Goal: Information Seeking & Learning: Check status

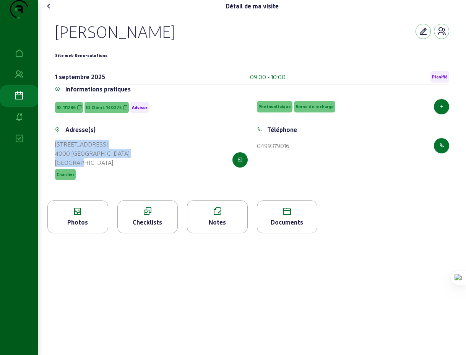
drag, startPoint x: 94, startPoint y: 180, endPoint x: 56, endPoint y: 159, distance: 43.8
click at [56, 159] on div "Adresse(s) [STREET_ADDRESS] Chantier" at bounding box center [151, 158] width 202 height 66
copy cam-list-title "[STREET_ADDRESS]"
click at [50, 11] on icon at bounding box center [48, 6] width 9 height 9
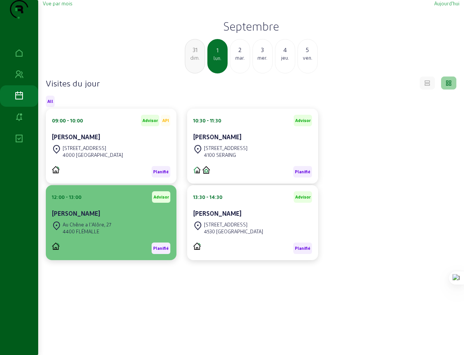
click at [88, 228] on div "Au Chêne a l'Alôre, 27" at bounding box center [87, 224] width 49 height 7
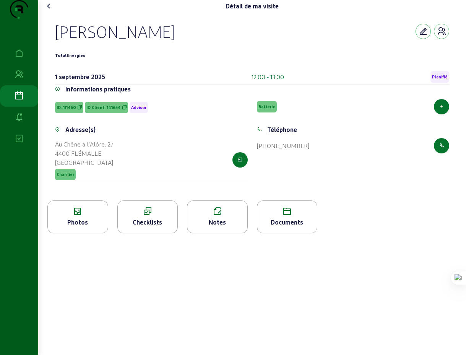
click at [50, 11] on icon at bounding box center [48, 6] width 9 height 9
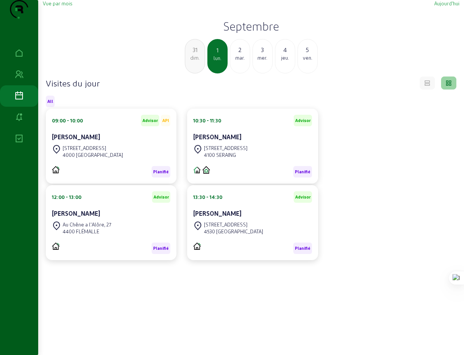
click at [241, 61] on div "mar." at bounding box center [239, 57] width 19 height 7
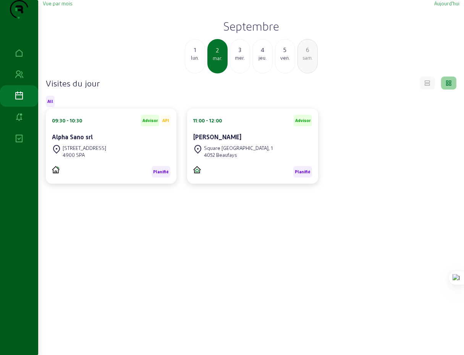
click at [241, 61] on div "mer." at bounding box center [239, 57] width 19 height 7
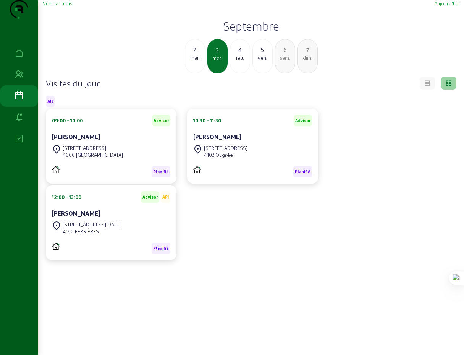
click at [195, 61] on div "mar." at bounding box center [194, 57] width 19 height 7
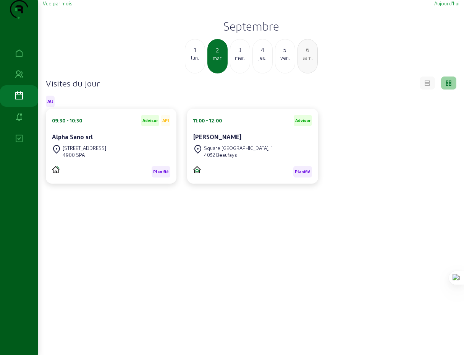
click at [195, 61] on div "lun." at bounding box center [194, 57] width 19 height 7
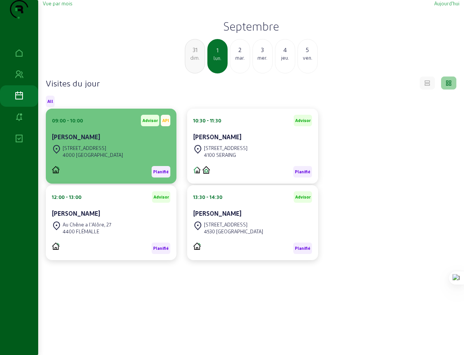
click at [72, 140] on cam-card-title "[PERSON_NAME]" at bounding box center [76, 136] width 48 height 7
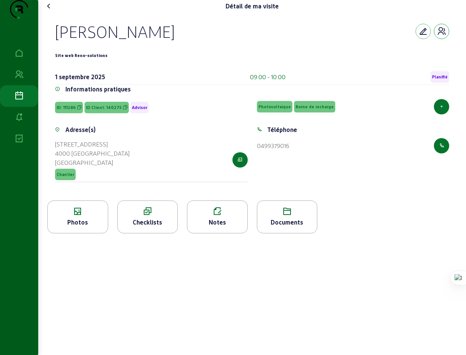
click at [441, 36] on icon "button" at bounding box center [441, 31] width 9 height 9
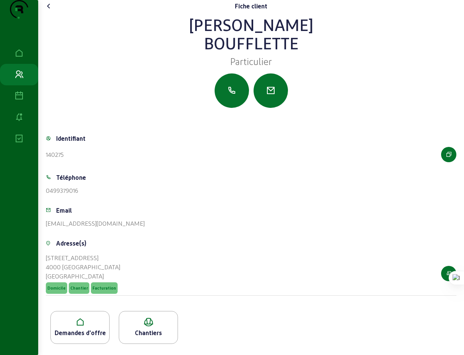
scroll to position [13, 0]
click at [83, 325] on icon at bounding box center [80, 321] width 58 height 9
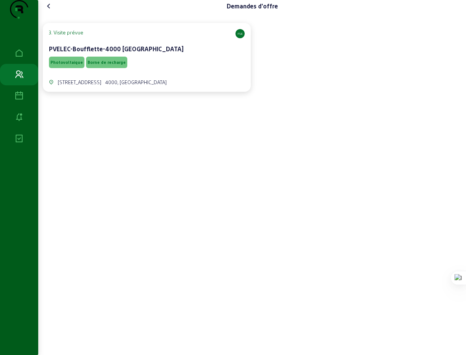
click at [92, 52] on cam-card-title "PVELEC-Boufflette-4000 [GEOGRAPHIC_DATA]" at bounding box center [116, 48] width 135 height 7
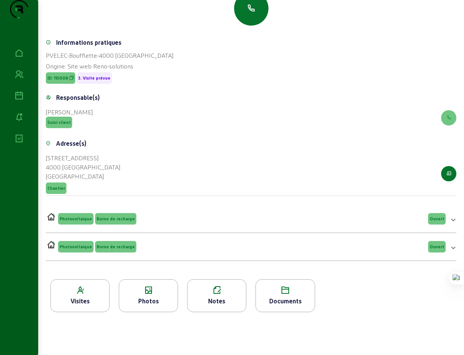
scroll to position [97, 0]
click at [82, 293] on icon at bounding box center [80, 289] width 58 height 9
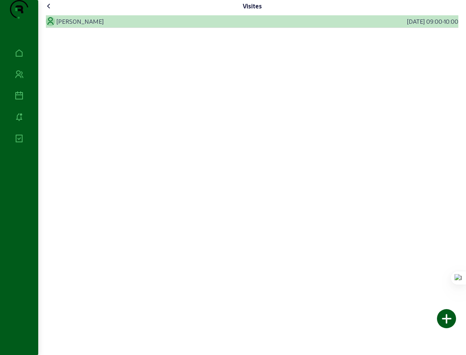
click at [67, 26] on div "[PERSON_NAME]" at bounding box center [80, 21] width 47 height 9
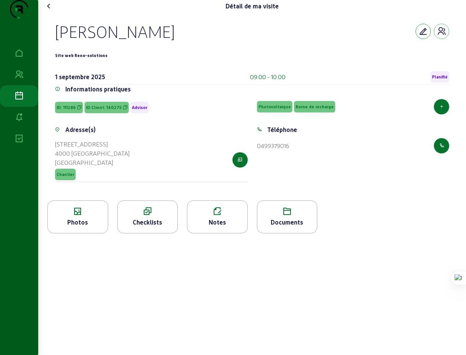
click at [422, 36] on icon "button" at bounding box center [422, 31] width 9 height 9
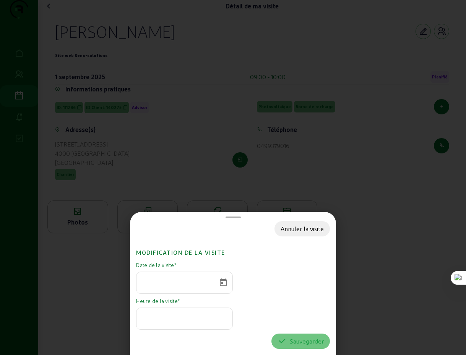
click at [295, 230] on div "Annuler la visite" at bounding box center [301, 228] width 43 height 9
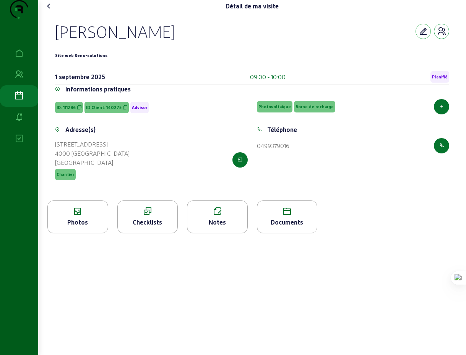
click at [442, 36] on icon "button" at bounding box center [441, 31] width 9 height 9
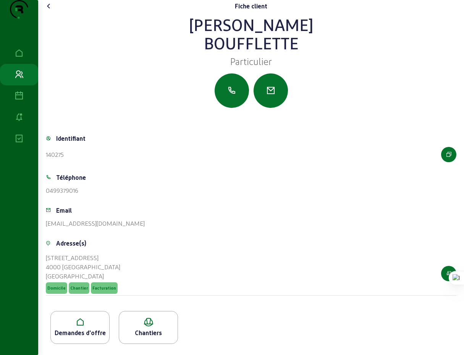
scroll to position [13, 0]
click at [78, 326] on icon at bounding box center [80, 321] width 58 height 9
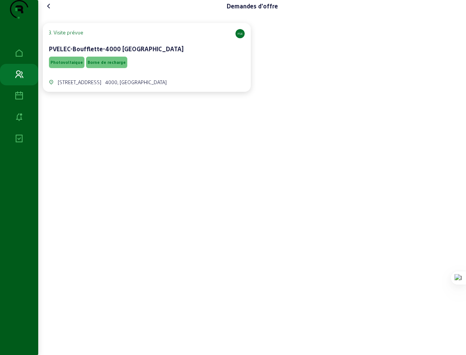
click at [75, 65] on span "Photovoltaique" at bounding box center [66, 62] width 32 height 5
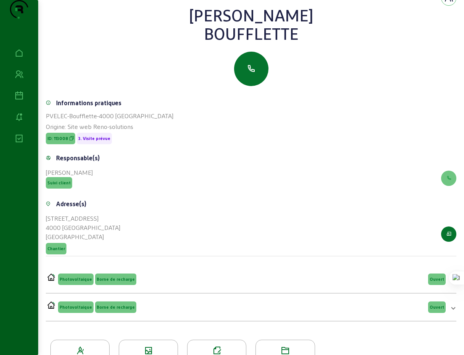
scroll to position [55, 0]
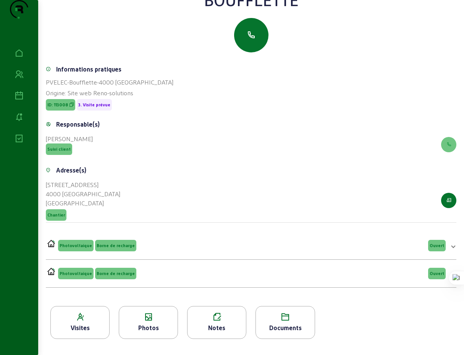
click at [452, 250] on span at bounding box center [453, 245] width 3 height 9
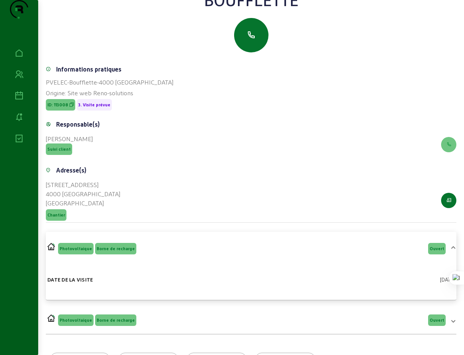
click at [436, 251] on span "Ouvert" at bounding box center [437, 248] width 15 height 5
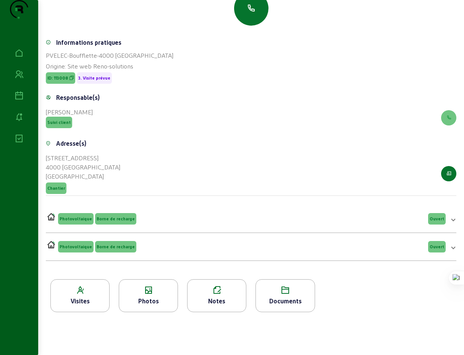
scroll to position [97, 0]
click at [452, 249] on span at bounding box center [453, 246] width 3 height 9
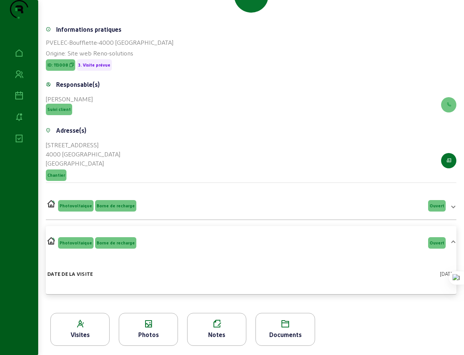
click at [451, 249] on mat-expansion-panel-header "Photovoltaique Borne de recharge Ouvert" at bounding box center [251, 243] width 411 height 28
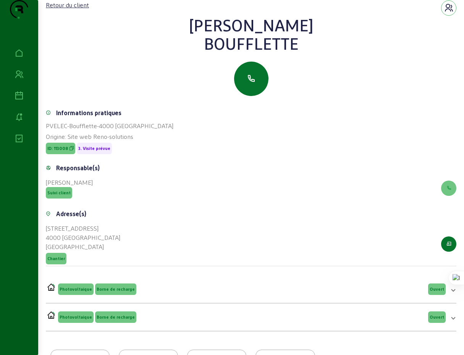
scroll to position [0, 0]
